Goal: Purchase product/service

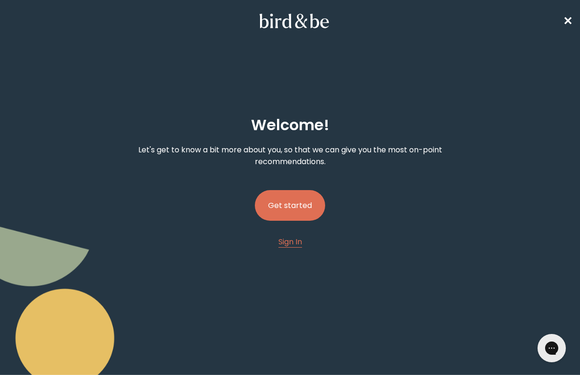
click at [294, 206] on button "Get started" at bounding box center [290, 205] width 70 height 31
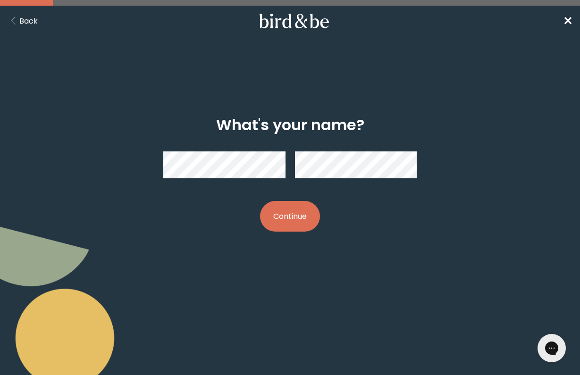
click at [298, 228] on button "Continue" at bounding box center [290, 216] width 60 height 31
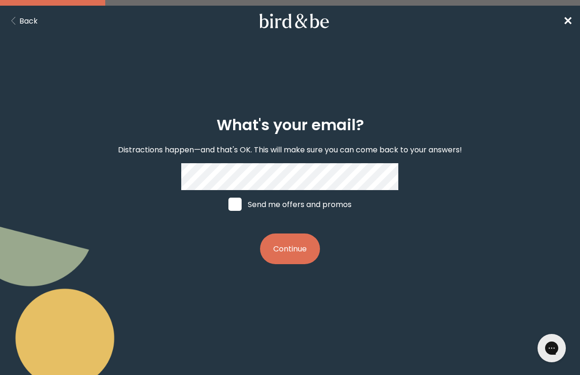
click at [240, 202] on span at bounding box center [234, 204] width 13 height 13
click at [228, 204] on input "Send me offers and promos" at bounding box center [228, 204] width 0 height 0
checkbox input "true"
click at [269, 245] on button "Continue" at bounding box center [290, 248] width 60 height 31
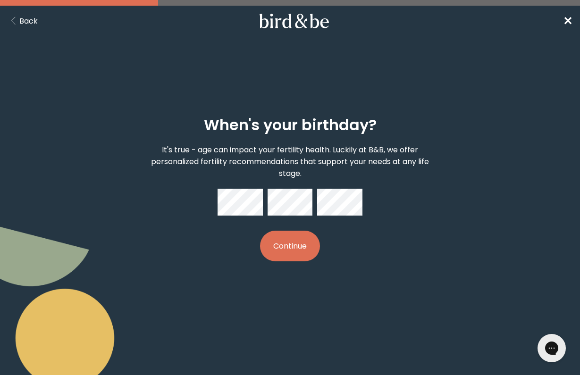
click at [307, 233] on button "Continue" at bounding box center [290, 246] width 60 height 31
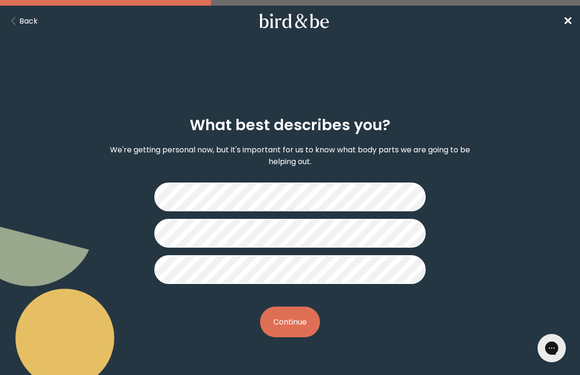
click at [291, 323] on button "Continue" at bounding box center [290, 322] width 60 height 31
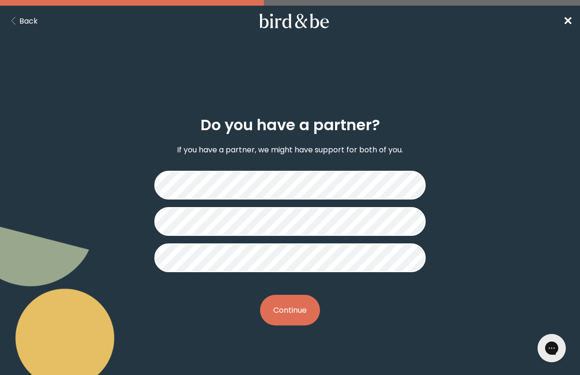
click at [300, 312] on button "Continue" at bounding box center [290, 310] width 60 height 31
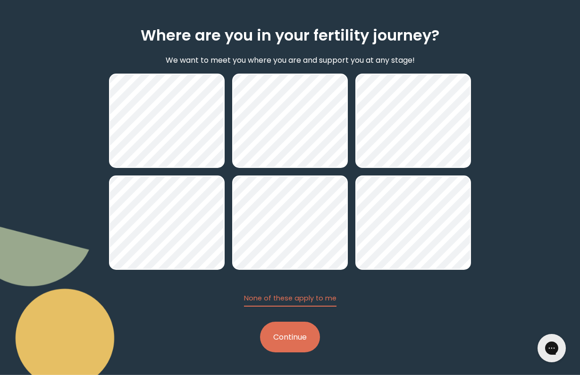
scroll to position [90, 0]
click at [303, 338] on button "Continue" at bounding box center [290, 337] width 60 height 31
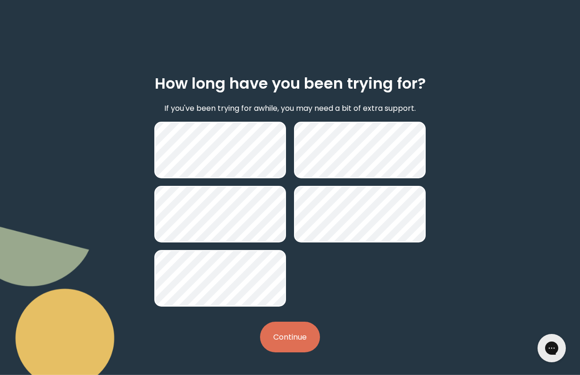
scroll to position [41, 0]
click at [294, 356] on div "How long have you been trying for? If you've been trying for awhile, you may ne…" at bounding box center [290, 214] width 362 height 308
click at [294, 343] on button "Continue" at bounding box center [290, 337] width 60 height 31
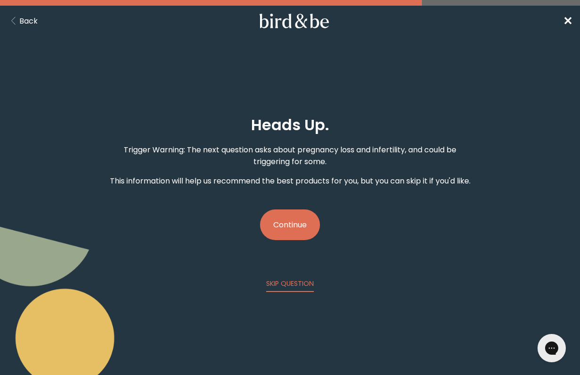
click at [305, 240] on button "Continue" at bounding box center [290, 224] width 60 height 31
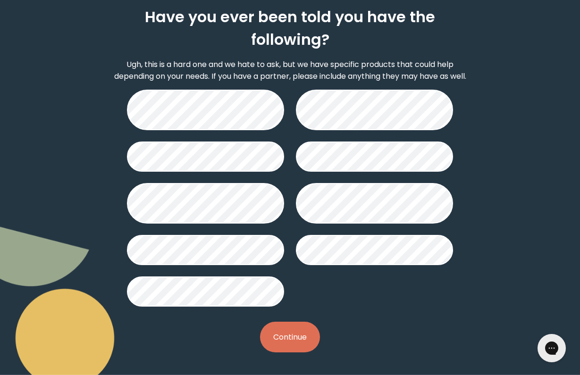
scroll to position [108, 0]
click at [298, 333] on button "Continue" at bounding box center [290, 337] width 60 height 31
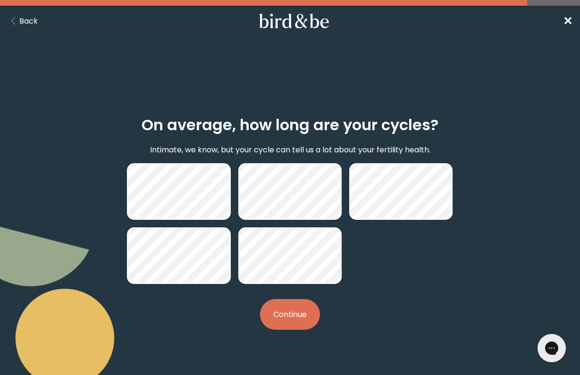
click at [286, 317] on button "Continue" at bounding box center [290, 314] width 60 height 31
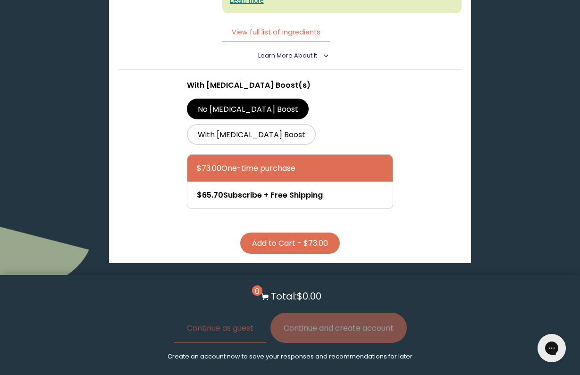
scroll to position [2927, 0]
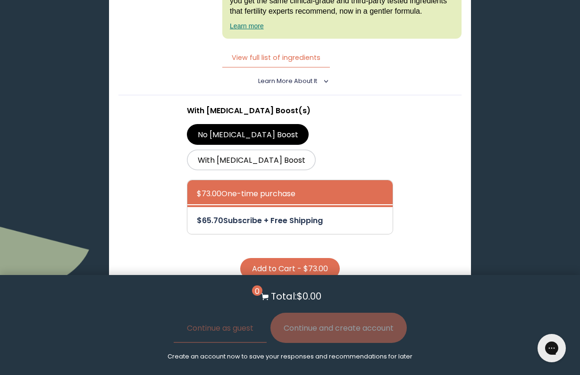
click at [269, 207] on div at bounding box center [299, 220] width 205 height 27
click at [197, 214] on input "$65.70 Subscribe + Free Shipping" at bounding box center [196, 214] width 0 height 0
radio input "true"
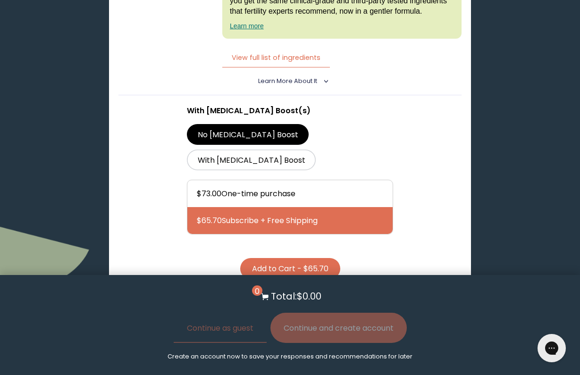
click at [279, 258] on button "Add to Cart - $65.70" at bounding box center [290, 268] width 100 height 21
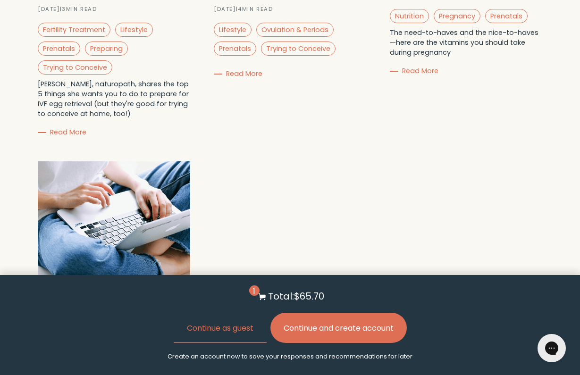
scroll to position [3520, 0]
click at [241, 324] on button "Continue as guest" at bounding box center [220, 328] width 93 height 30
